Goal: Find contact information: Find contact information

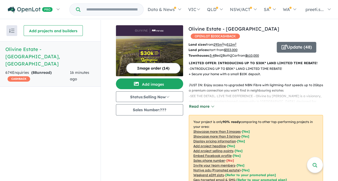
click at [206, 104] on button "Read more" at bounding box center [201, 107] width 25 height 6
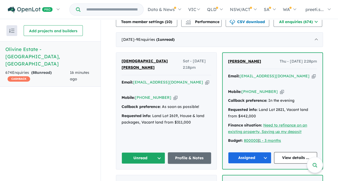
scroll to position [404, 0]
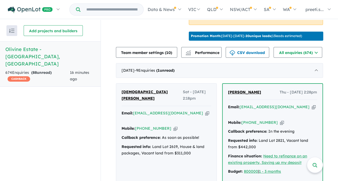
click at [138, 95] on span "[DEMOGRAPHIC_DATA][PERSON_NAME]" at bounding box center [145, 95] width 46 height 11
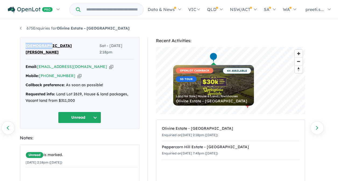
drag, startPoint x: 44, startPoint y: 47, endPoint x: 23, endPoint y: 44, distance: 21.4
click at [23, 44] on div "Christian Zablan Sat - 11/10/2025, 2:18pm Email: christian_zablan2003@yahoo.com…" at bounding box center [80, 83] width 120 height 92
copy span "Christian"
drag, startPoint x: 57, startPoint y: 47, endPoint x: 44, endPoint y: 46, distance: 13.7
click at [44, 46] on div "Christian Zablan Sat - 11/10/2025, 2:18pm" at bounding box center [80, 51] width 108 height 17
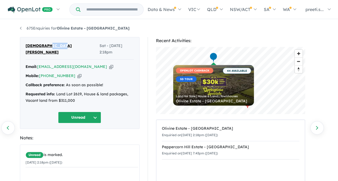
copy span "Zablan"
click at [77, 73] on icon "button" at bounding box center [79, 76] width 4 height 6
copy span "Zablan"
drag, startPoint x: 59, startPoint y: 68, endPoint x: 88, endPoint y: 62, distance: 29.3
click at [88, 64] on a%20Olivine%20Estate%20-%20Donnybrook"] "[EMAIL_ADDRESS][DOMAIN_NAME]" at bounding box center [72, 66] width 70 height 5
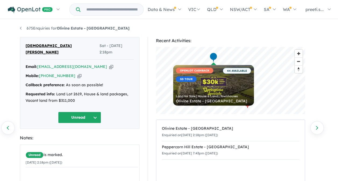
click at [69, 73] on div "Mobile: +61 416 743 311 Copied!" at bounding box center [80, 76] width 108 height 6
drag, startPoint x: 68, startPoint y: 68, endPoint x: 41, endPoint y: 68, distance: 27.4
click at [41, 73] on div "Mobile: +61 416 743 311 Copied!" at bounding box center [80, 76] width 108 height 6
copy link "[PHONE_NUMBER]"
click at [109, 64] on icon "button" at bounding box center [111, 67] width 4 height 6
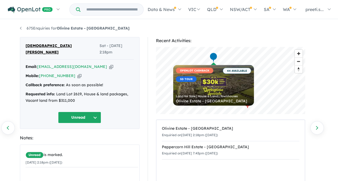
copy link "[PHONE_NUMBER]"
